Goal: Navigation & Orientation: Understand site structure

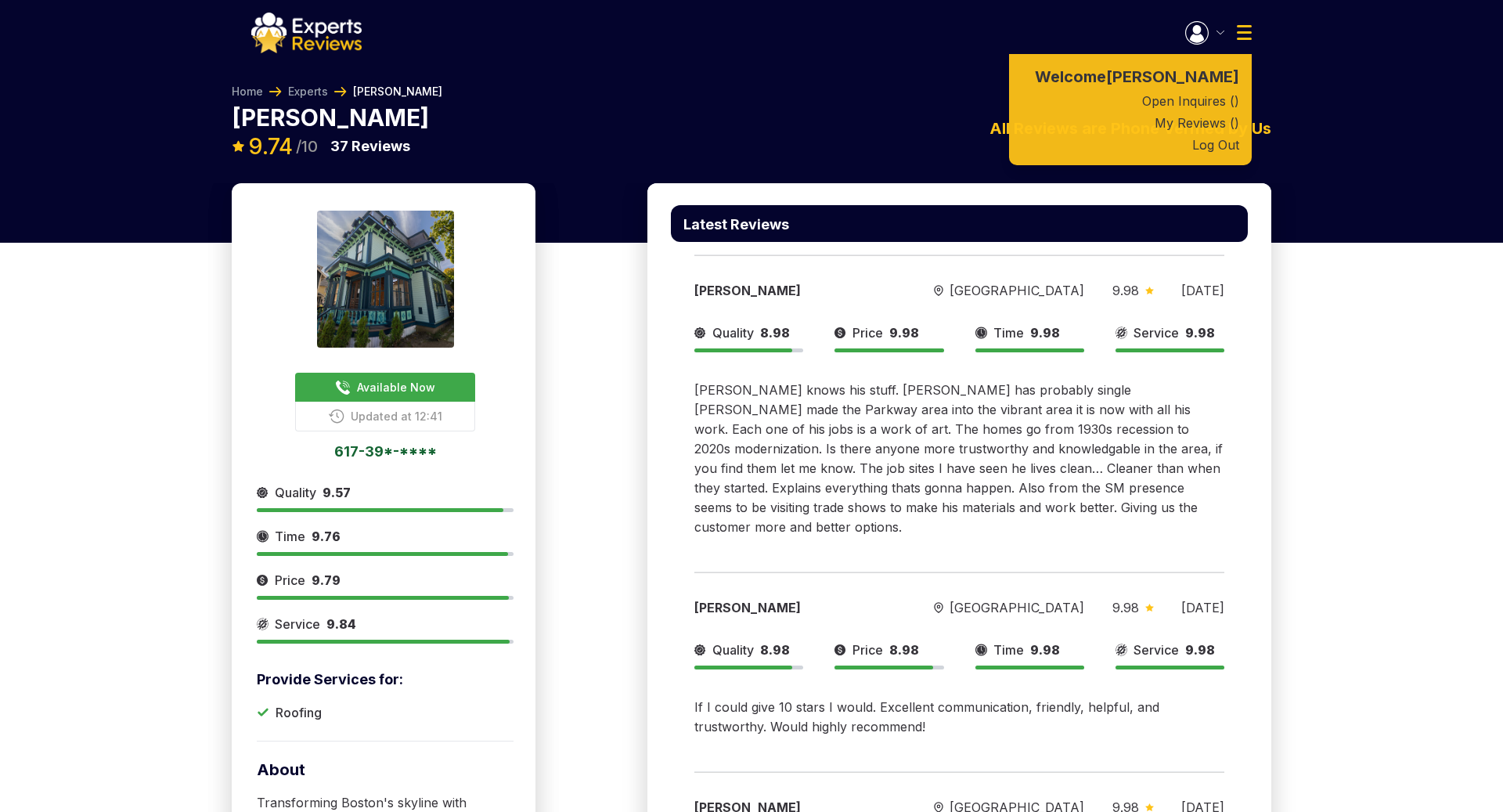
click at [1217, 36] on button "button" at bounding box center [1205, 33] width 39 height 24
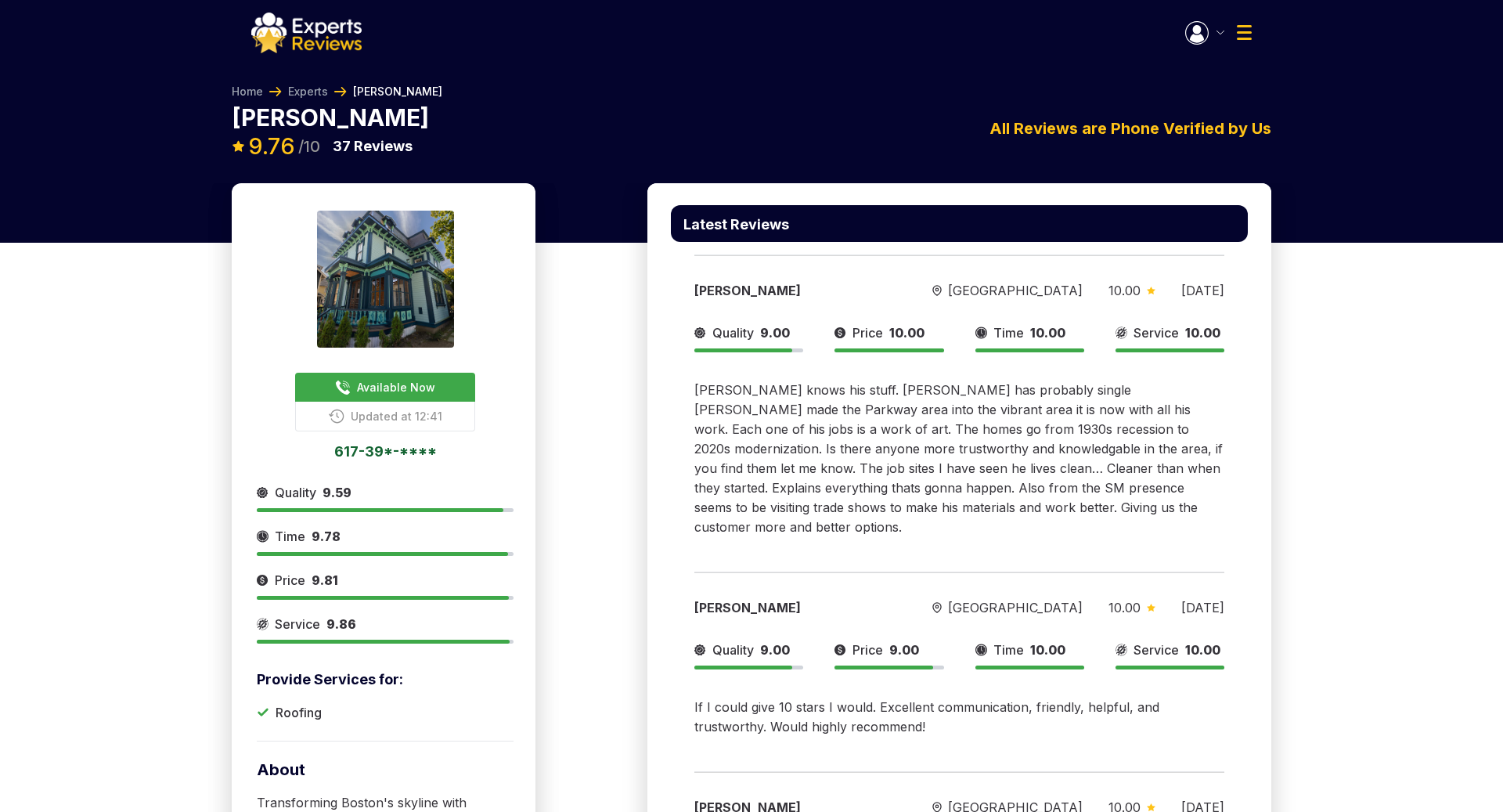
click at [1222, 30] on img "button" at bounding box center [1220, 32] width 8 height 4
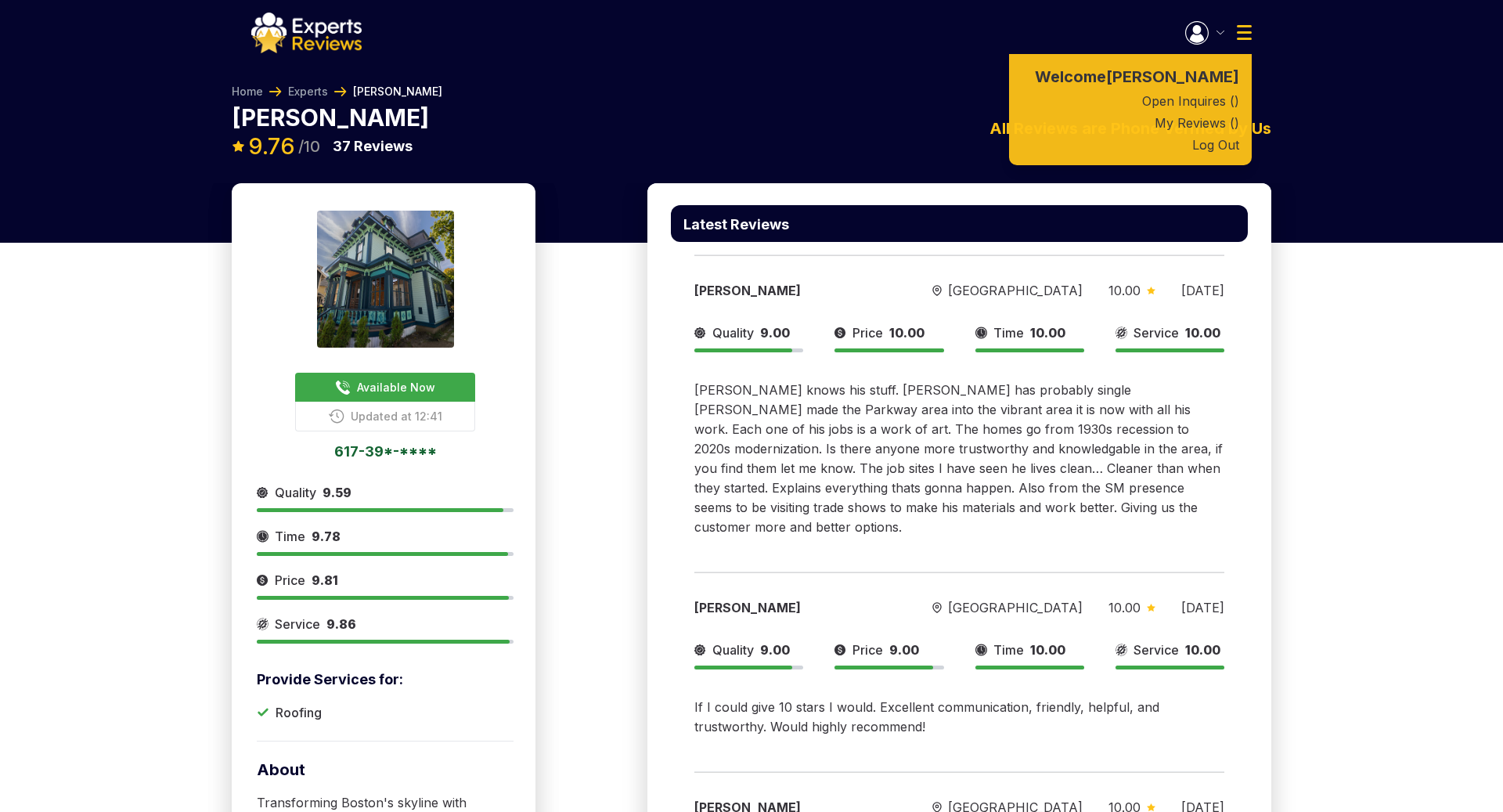
click at [1222, 30] on img "button" at bounding box center [1220, 32] width 8 height 4
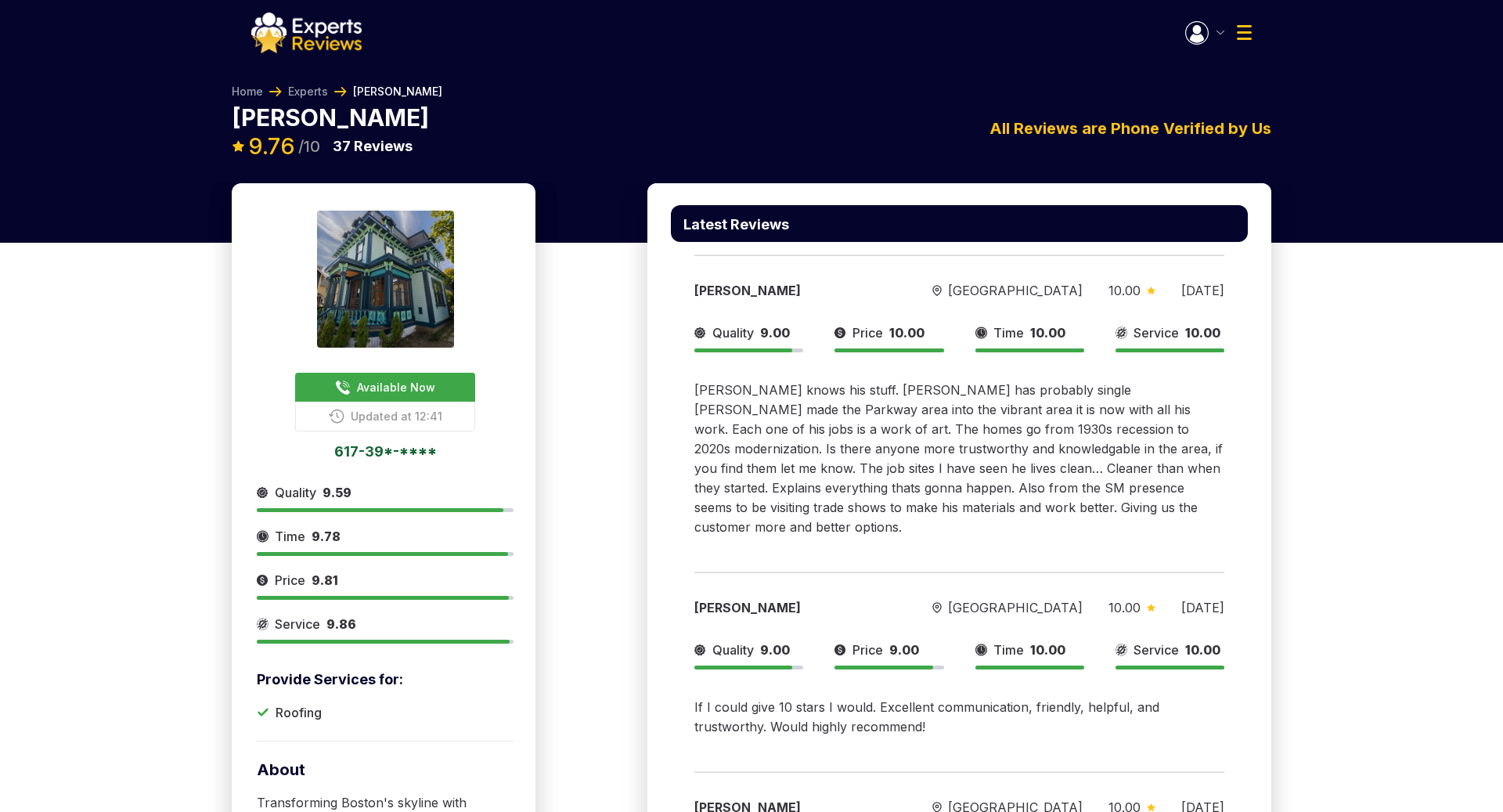
click at [1223, 30] on button "button" at bounding box center [1205, 33] width 39 height 24
